Goal: Use online tool/utility

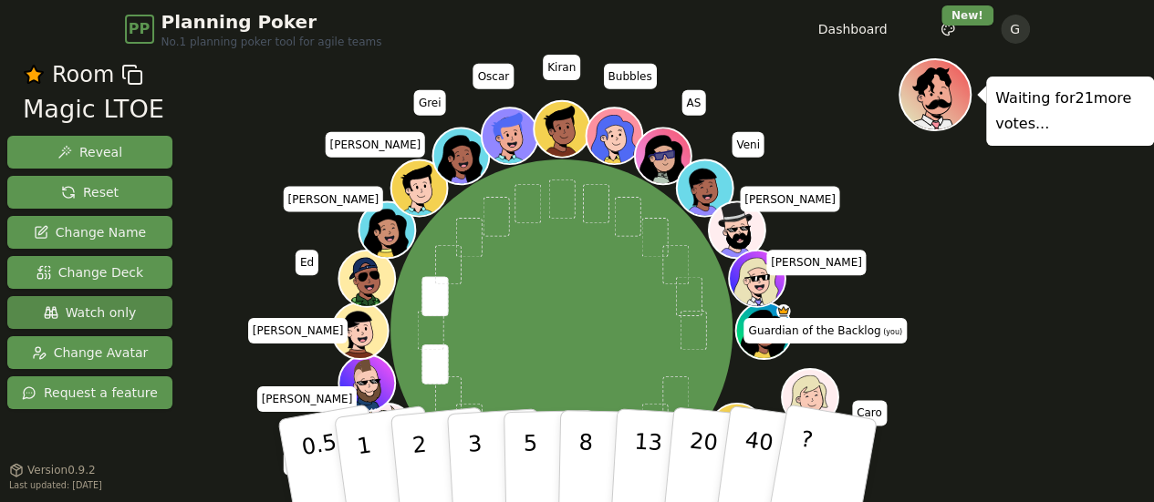
click at [69, 309] on span "Watch only" at bounding box center [90, 313] width 93 height 18
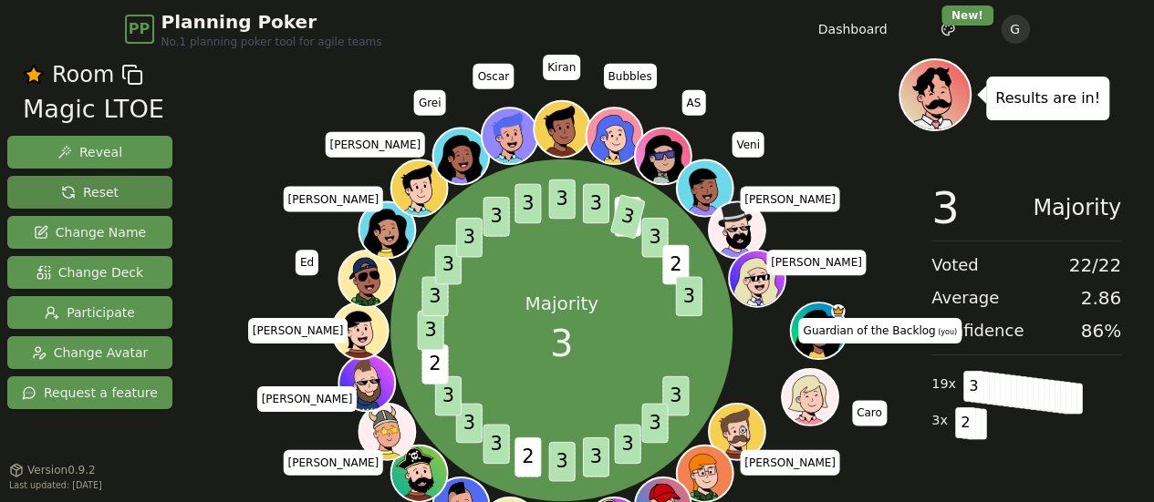
click at [106, 190] on span "Reset" at bounding box center [89, 192] width 57 height 18
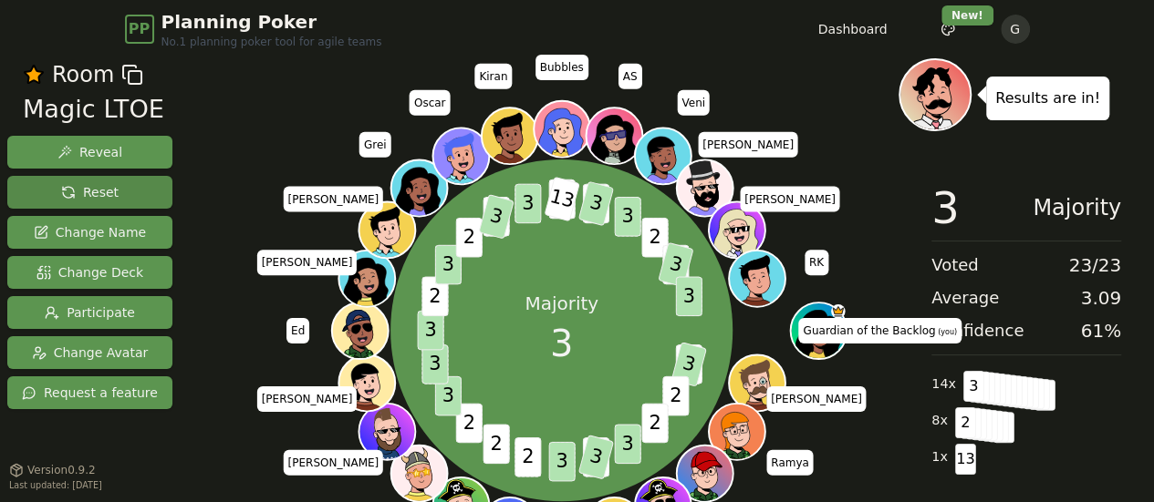
click at [101, 189] on span "Reset" at bounding box center [89, 192] width 57 height 18
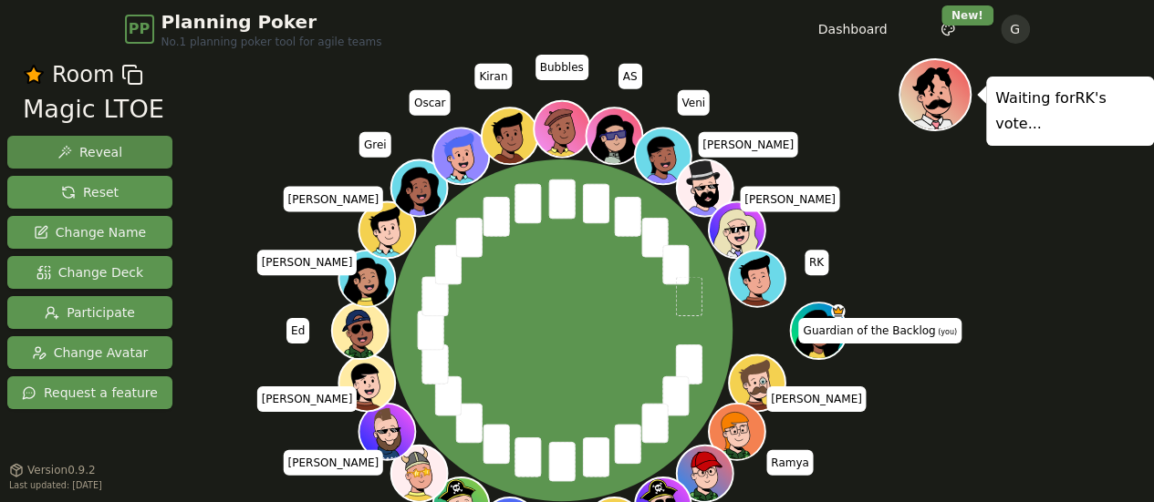
click at [92, 155] on span "Reveal" at bounding box center [89, 152] width 65 height 18
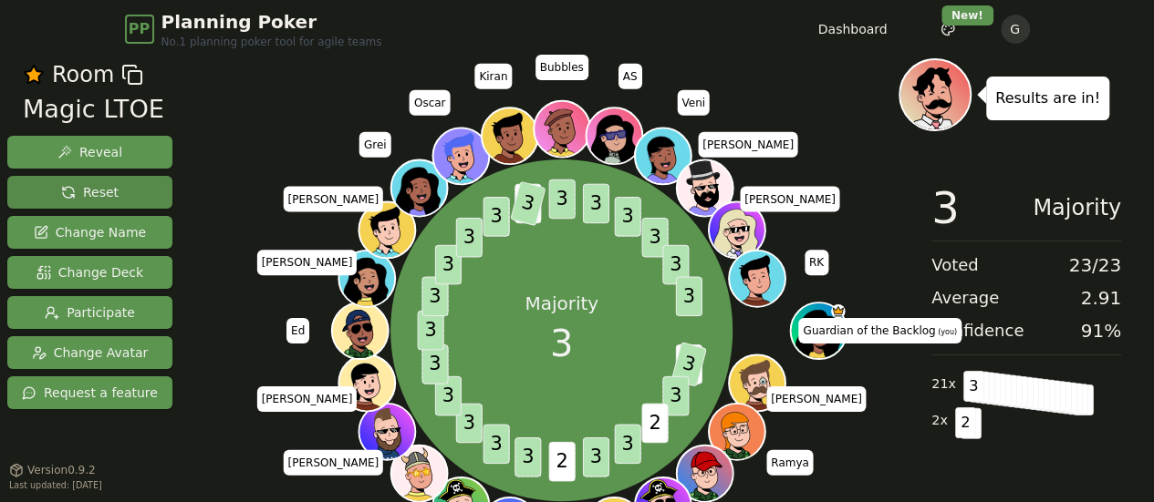
click at [91, 196] on span "Reset" at bounding box center [89, 192] width 57 height 18
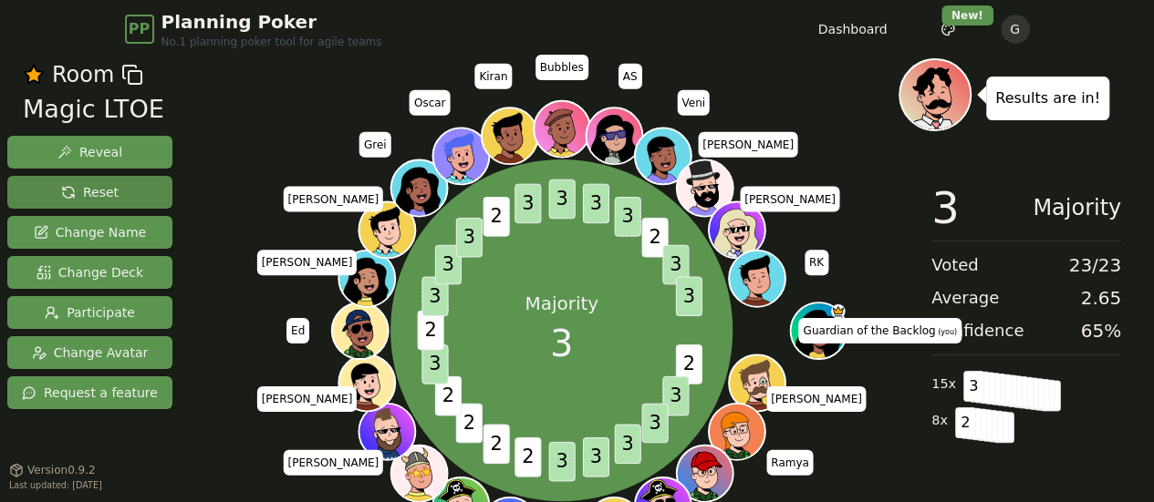
click at [112, 191] on button "Reset" at bounding box center [89, 192] width 165 height 33
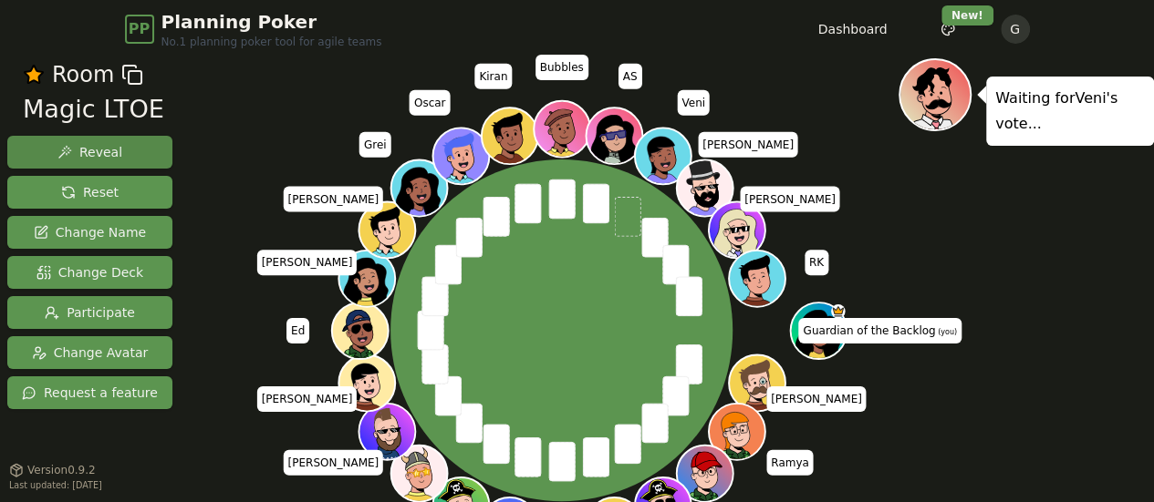
drag, startPoint x: 101, startPoint y: 145, endPoint x: 83, endPoint y: 155, distance: 20.8
click at [83, 155] on span "Reveal" at bounding box center [89, 152] width 65 height 18
